Goal: Task Accomplishment & Management: Manage account settings

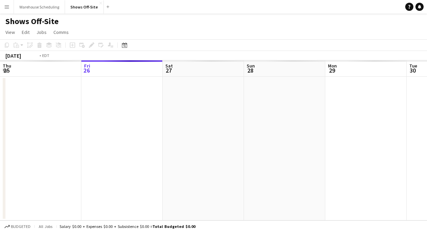
scroll to position [0, 234]
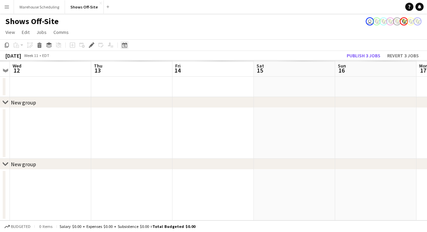
click at [128, 44] on div "Date picker" at bounding box center [124, 45] width 8 height 8
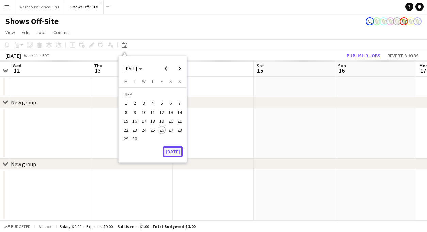
click at [168, 153] on button "[DATE]" at bounding box center [173, 151] width 20 height 11
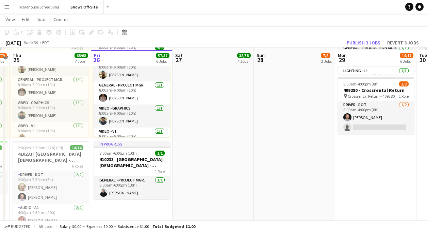
scroll to position [555, 0]
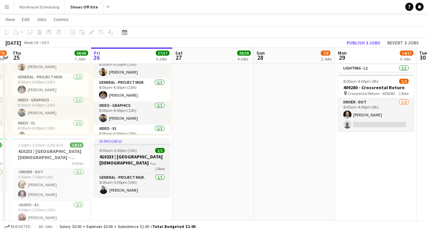
click at [131, 149] on span "8:00am-6:00pm (10h)" at bounding box center [117, 150] width 37 height 5
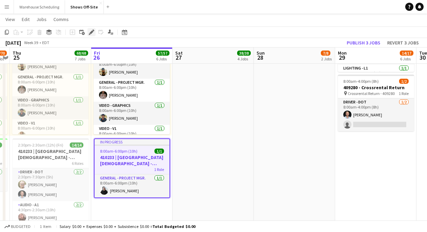
click at [91, 33] on icon at bounding box center [91, 33] width 4 height 4
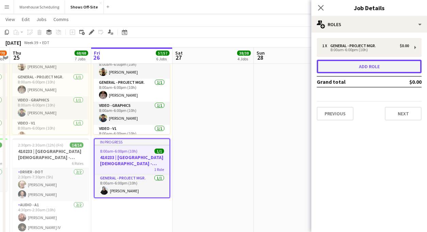
click at [344, 64] on button "Add role" at bounding box center [368, 67] width 105 height 14
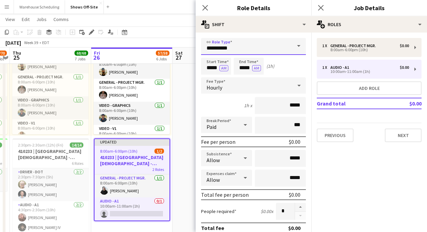
drag, startPoint x: 205, startPoint y: 48, endPoint x: 167, endPoint y: 46, distance: 37.8
click at [168, 47] on body "Menu Boards Boards Boards All jobs Status Workforce Workforce My Workforce Recr…" at bounding box center [213, 20] width 427 height 1150
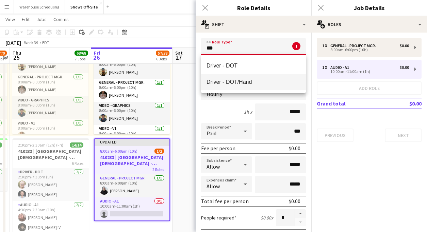
click at [239, 83] on span "Driver - DOT/Hand" at bounding box center [253, 82] width 94 height 6
type input "**********"
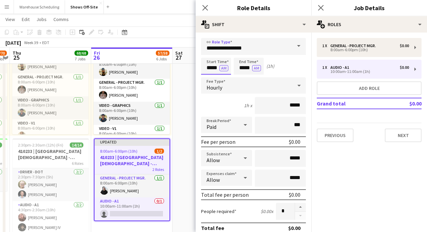
click at [208, 66] on input "*****" at bounding box center [216, 66] width 30 height 17
click at [209, 77] on div at bounding box center [209, 78] width 14 height 7
type input "*****"
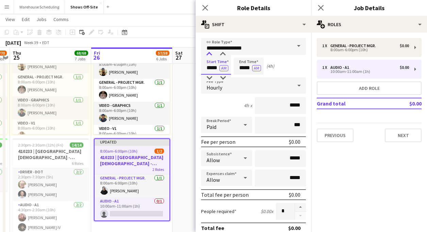
click at [210, 53] on div at bounding box center [209, 54] width 14 height 7
click at [240, 70] on input "*****" at bounding box center [249, 66] width 30 height 17
click at [241, 57] on div at bounding box center [242, 54] width 14 height 7
type input "*****"
click at [241, 57] on div at bounding box center [242, 54] width 14 height 7
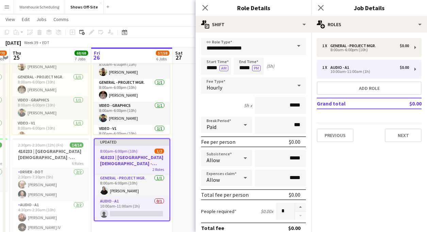
click at [203, 2] on div "Close pop-in" at bounding box center [204, 8] width 19 height 16
click at [205, 7] on icon at bounding box center [205, 7] width 6 height 6
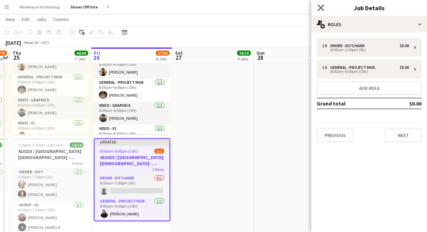
click at [321, 8] on icon "Close pop-in" at bounding box center [320, 7] width 6 height 6
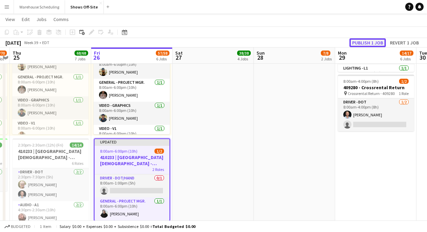
click at [357, 46] on button "Publish 1 job" at bounding box center [367, 42] width 36 height 9
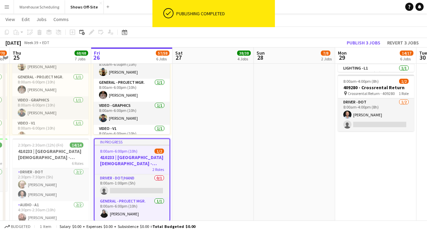
click at [137, 183] on app-card-role "Driver - DOT/Hand 0/1 8:00am-1:00pm (5h) single-neutral-actions" at bounding box center [131, 186] width 75 height 23
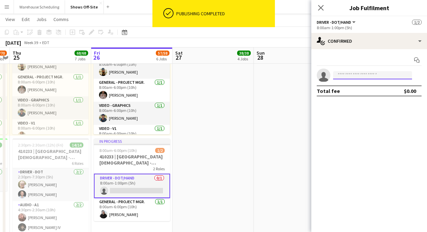
click at [352, 78] on input at bounding box center [372, 75] width 79 height 8
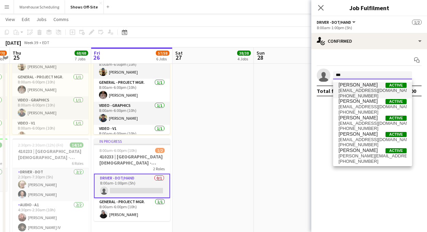
type input "***"
click at [383, 87] on span "[PERSON_NAME] Active" at bounding box center [372, 85] width 68 height 6
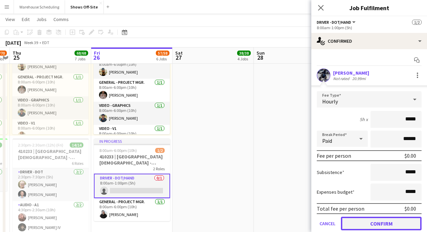
click at [400, 224] on button "Confirm" at bounding box center [381, 224] width 81 height 14
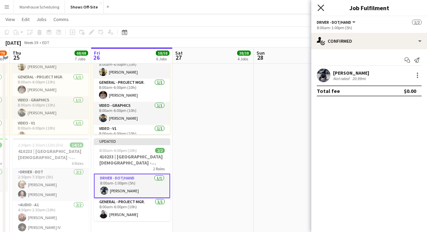
click at [321, 7] on icon at bounding box center [320, 7] width 6 height 6
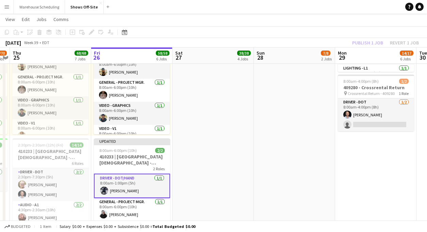
click at [360, 39] on div "Publish 1 job Revert 1 job" at bounding box center [385, 42] width 83 height 9
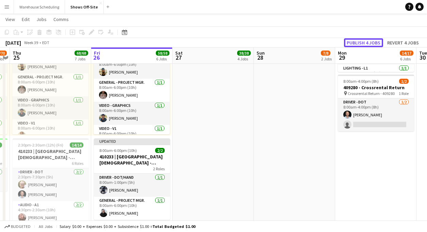
click at [360, 39] on button "Publish 4 jobs" at bounding box center [363, 42] width 39 height 9
